Goal: Transaction & Acquisition: Download file/media

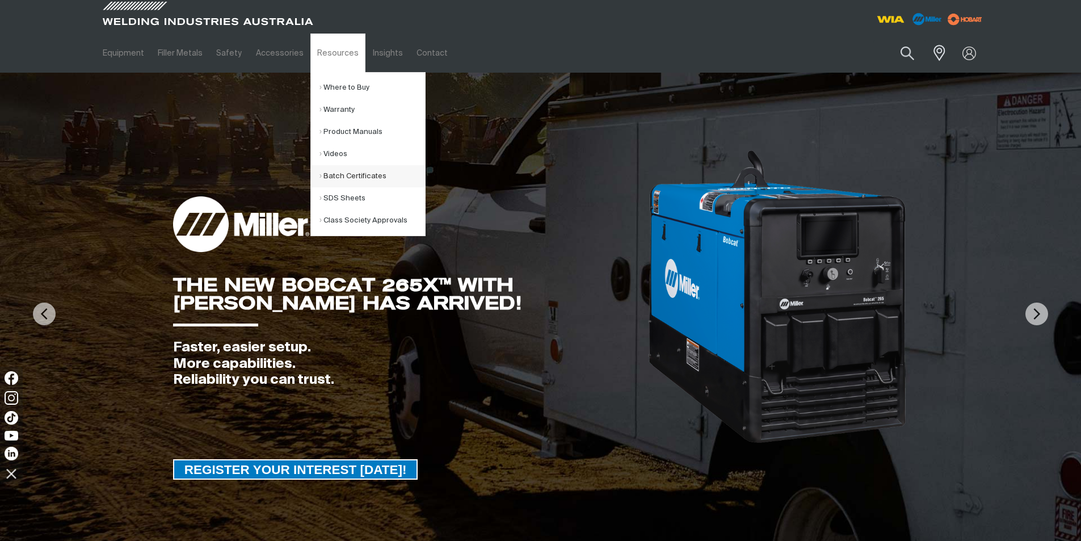
click at [333, 172] on link "Batch Certificates" at bounding box center [372, 176] width 106 height 22
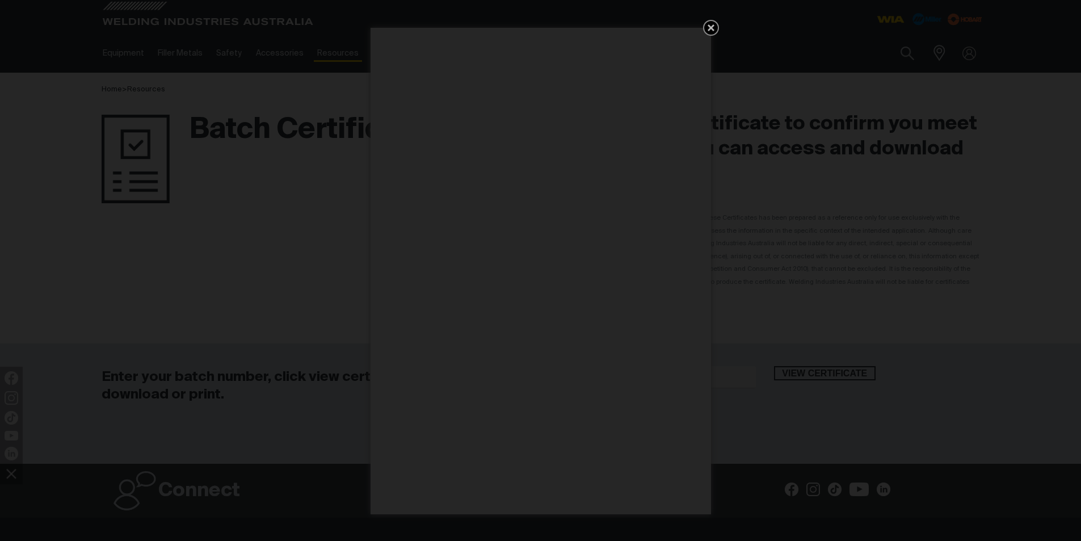
click at [704, 29] on link "Get 5 WIA Welding Guides Free!" at bounding box center [711, 28] width 16 height 16
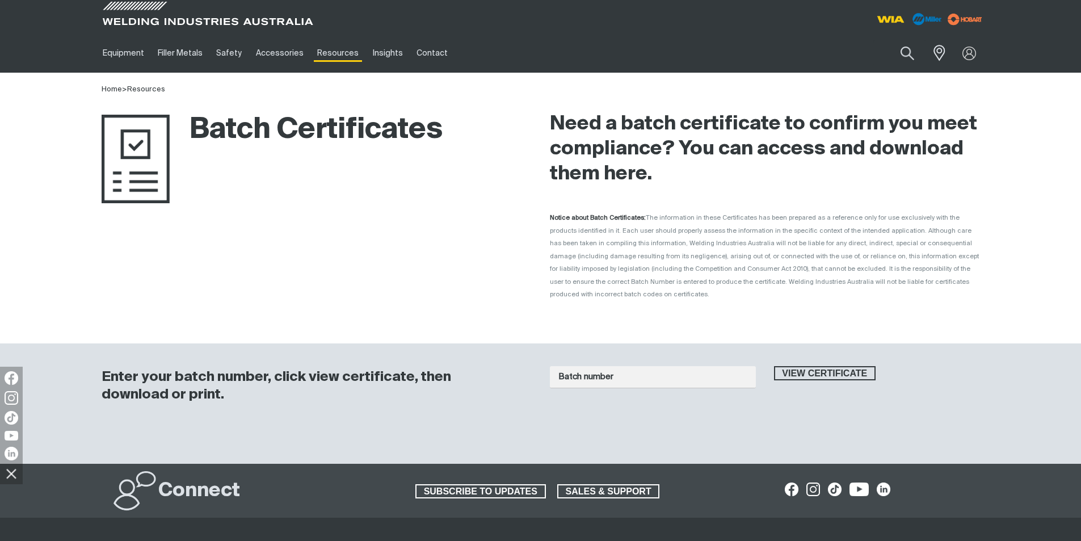
click at [601, 355] on div "Batch number View certificate" at bounding box center [765, 392] width 430 height 75
click at [599, 366] on input "Batch number" at bounding box center [653, 377] width 206 height 22
click at [812, 366] on span "View certificate" at bounding box center [825, 373] width 100 height 15
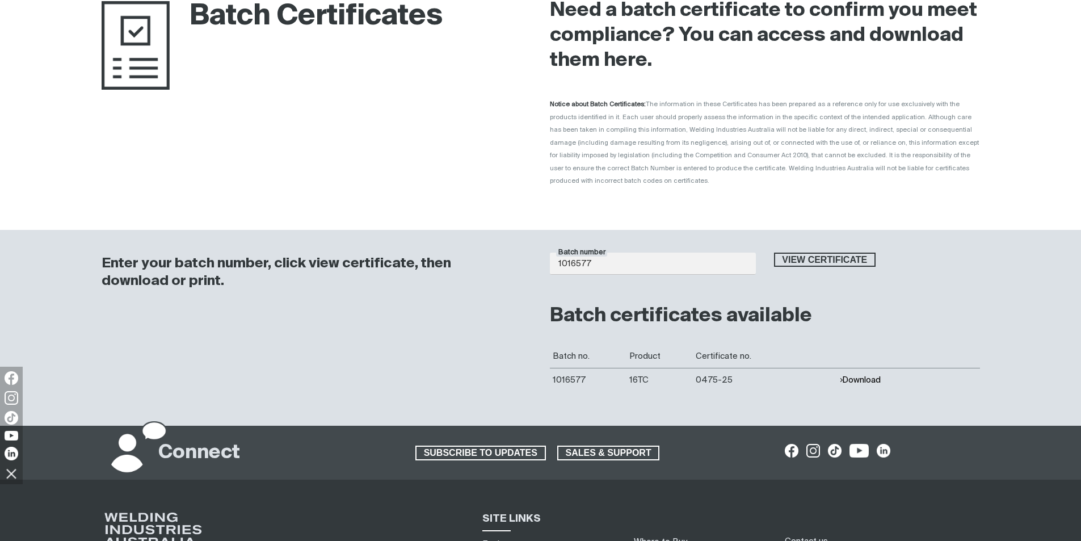
scroll to position [132, 0]
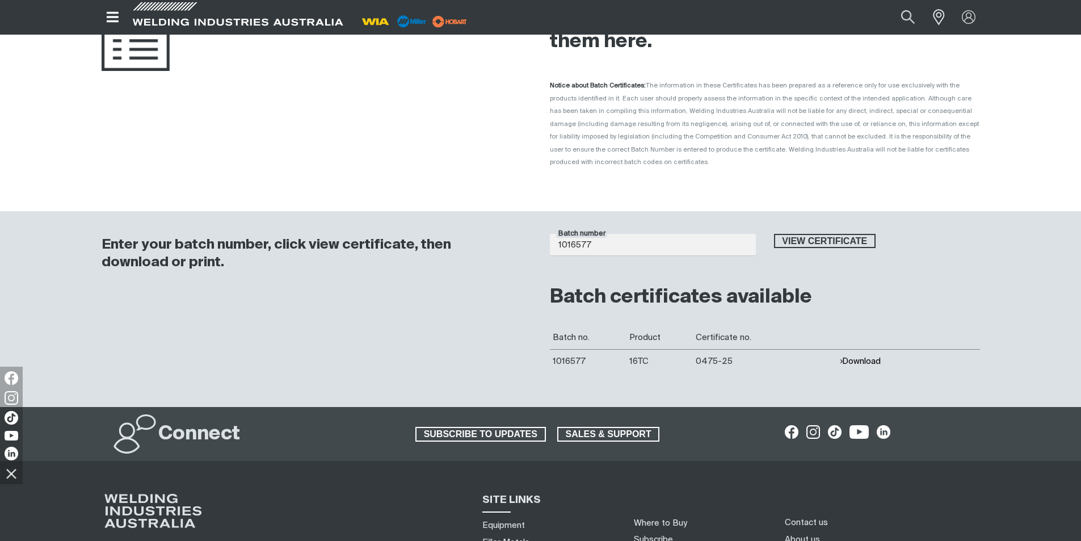
click at [873, 354] on td "Download" at bounding box center [908, 361] width 144 height 24
click at [862, 356] on button "Download" at bounding box center [859, 361] width 41 height 10
drag, startPoint x: 614, startPoint y: 235, endPoint x: 520, endPoint y: 237, distance: 93.6
click at [520, 237] on div "Enter your batch number, click view certificate, then download or print. Batch …" at bounding box center [541, 309] width 908 height 196
click at [614, 236] on input "1016577" at bounding box center [653, 245] width 206 height 22
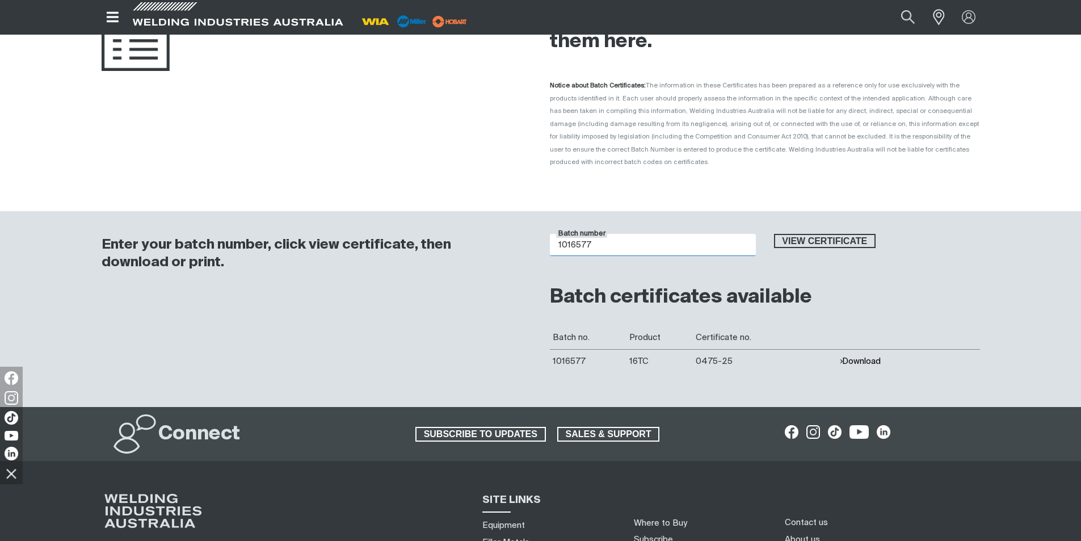
click at [614, 236] on input "1016577" at bounding box center [653, 245] width 206 height 22
type input "1016006"
click at [802, 222] on div "Batch number 1016006 View certificate Batch certificates available Batch no. Pr…" at bounding box center [765, 297] width 430 height 150
click at [803, 234] on span "View certificate" at bounding box center [825, 241] width 100 height 15
click at [870, 349] on td "Download" at bounding box center [908, 361] width 144 height 24
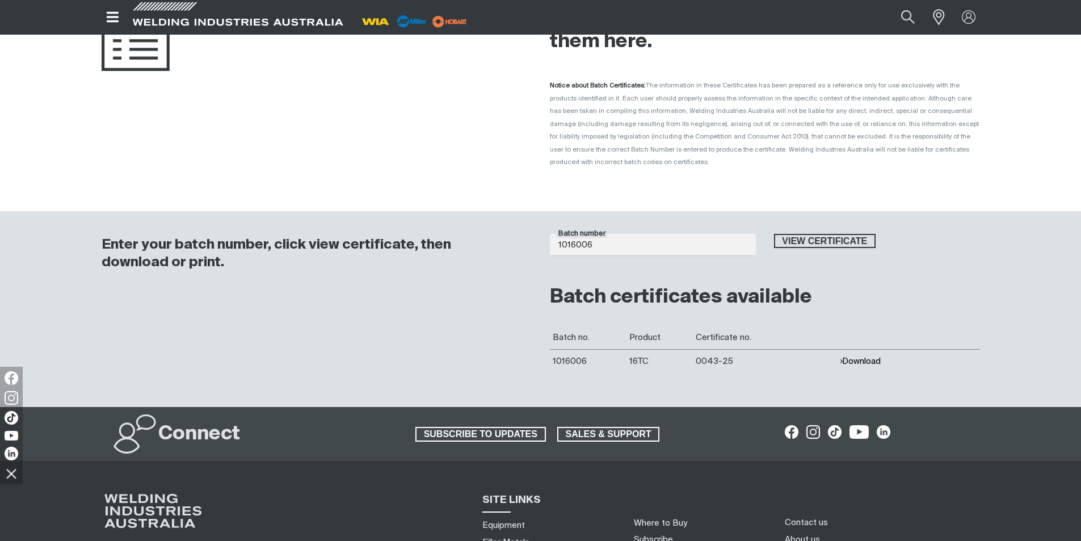
click at [864, 356] on button "Download" at bounding box center [859, 361] width 41 height 10
